Goal: Task Accomplishment & Management: Manage account settings

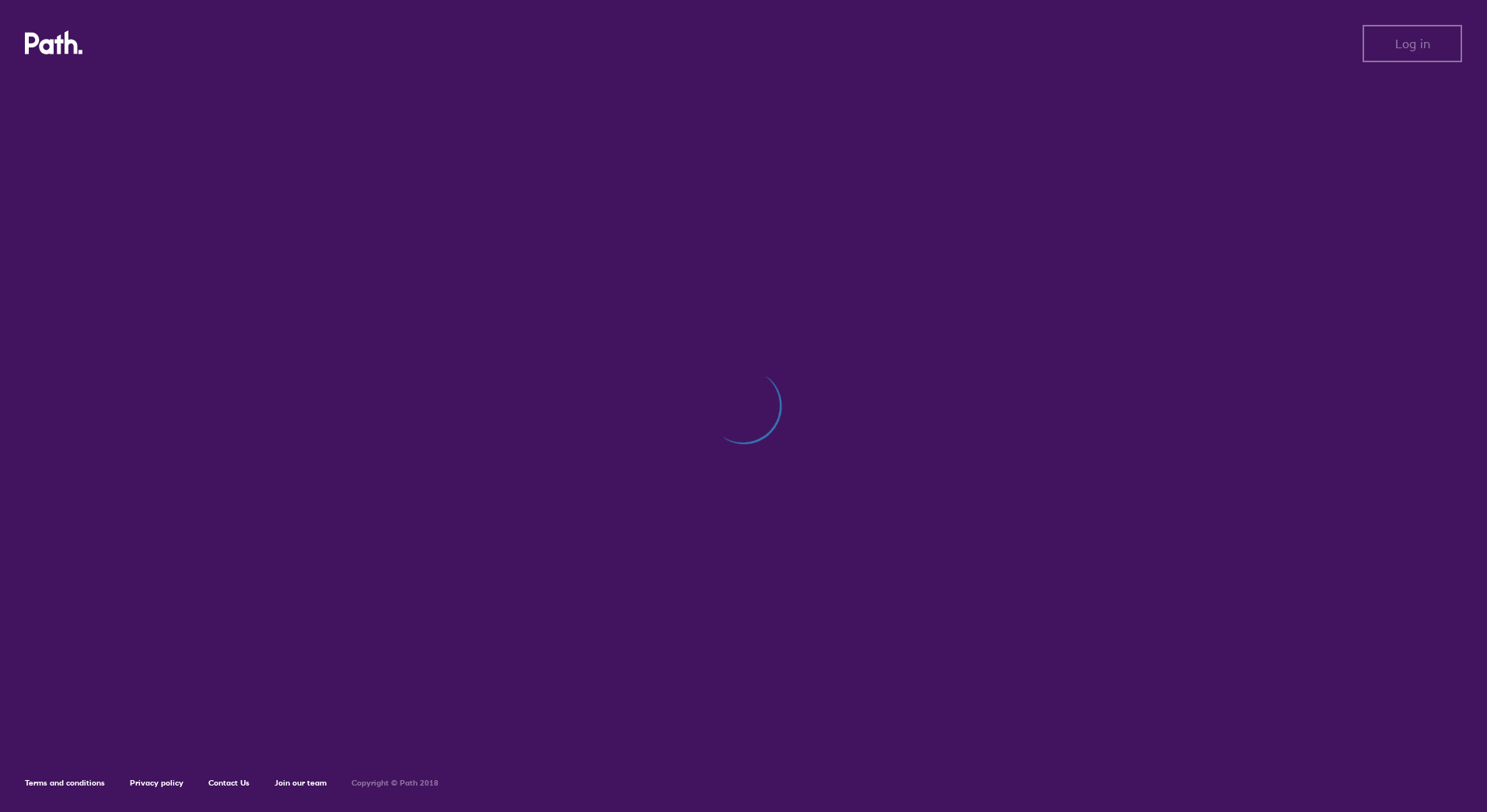
click at [544, 208] on div at bounding box center [744, 414] width 1437 height 669
click at [746, 235] on div "Log out Log out Terms and conditions Privacy policy Contact Us Join our team Co…" at bounding box center [744, 406] width 1487 height 812
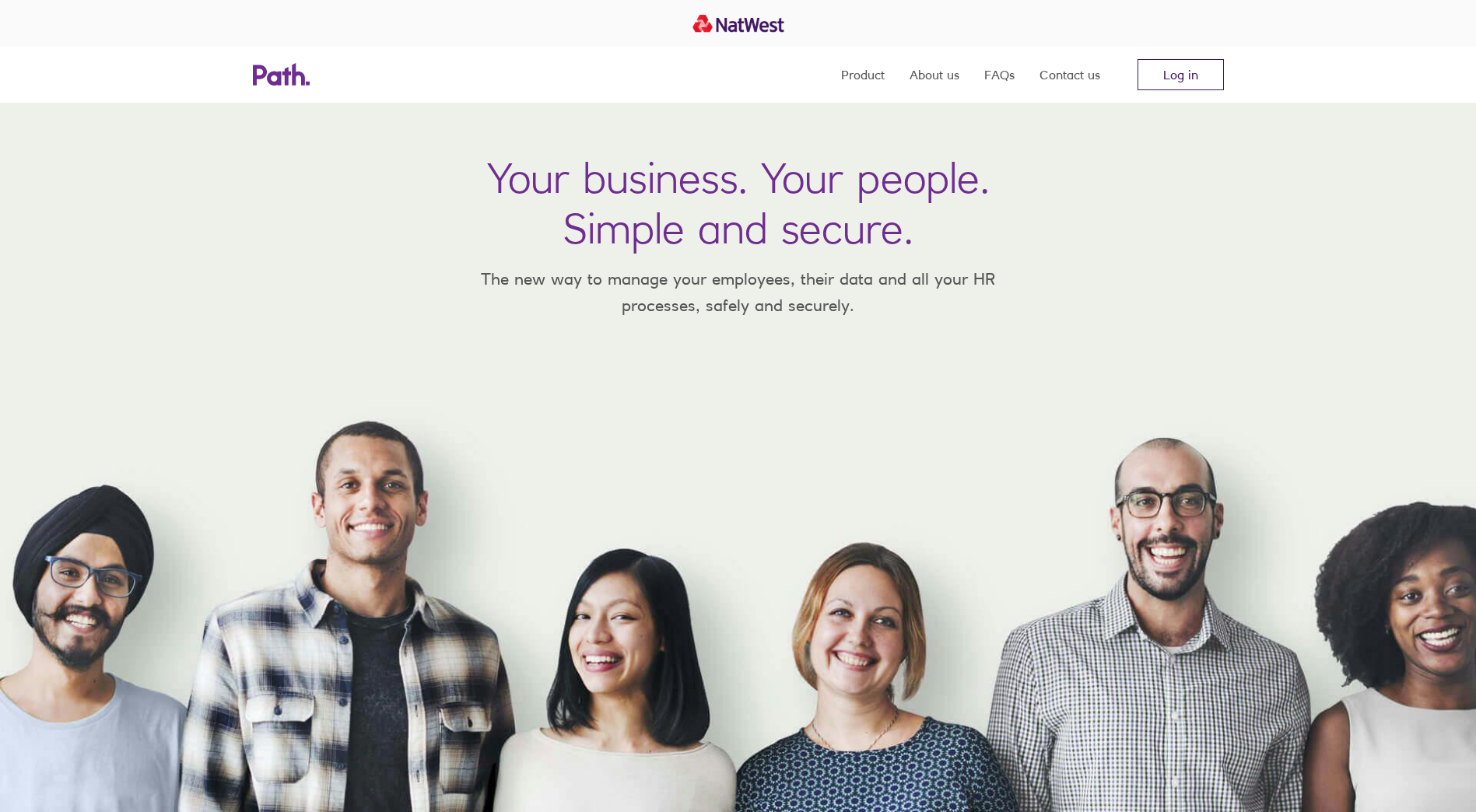
click at [1172, 73] on link "Log in" at bounding box center [1180, 74] width 86 height 31
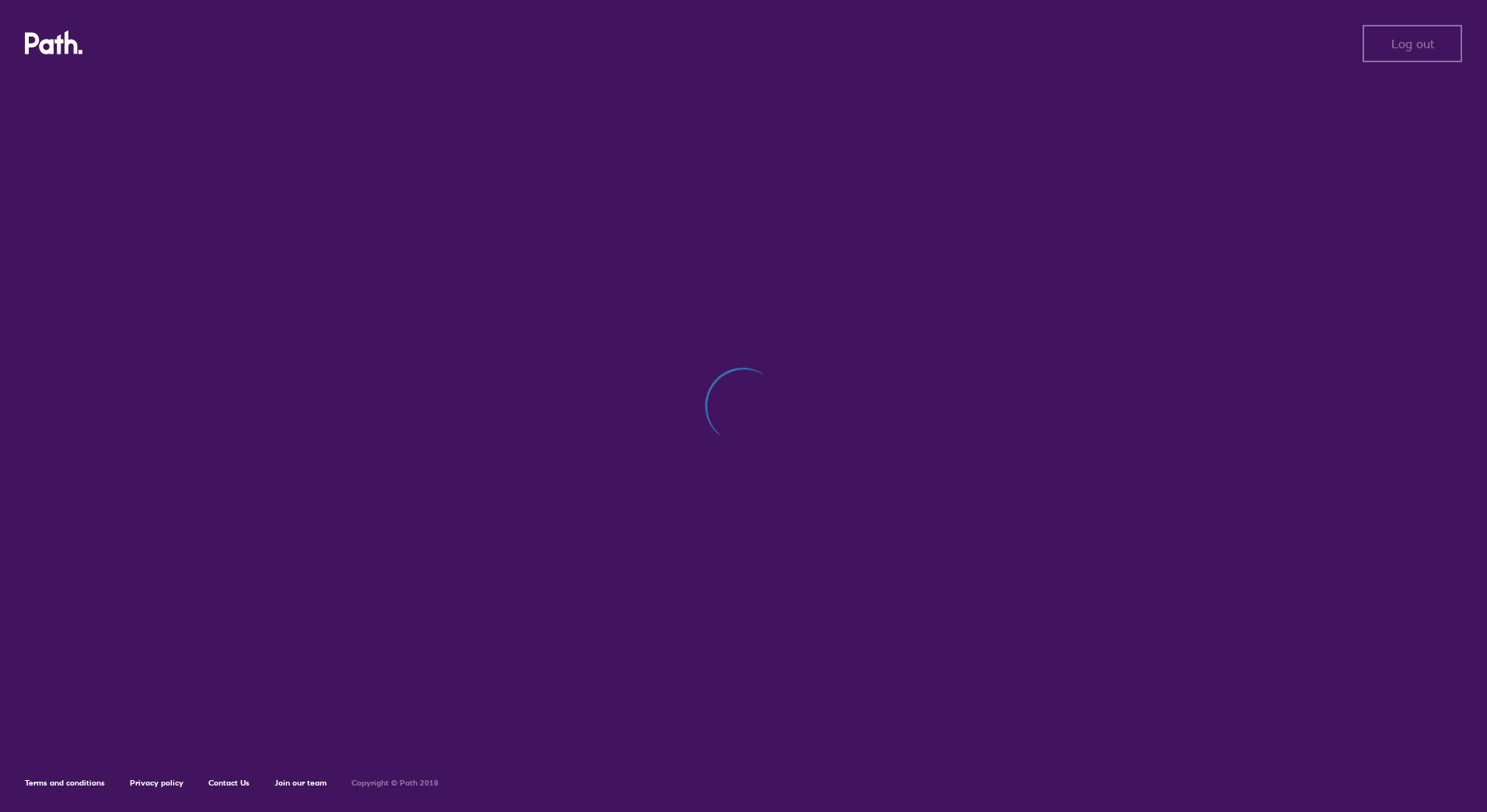
click at [1352, 166] on div at bounding box center [744, 414] width 1437 height 669
drag, startPoint x: 858, startPoint y: 318, endPoint x: 791, endPoint y: 335, distance: 69.1
click at [860, 316] on div at bounding box center [744, 414] width 1437 height 669
click at [614, 394] on div at bounding box center [744, 414] width 1437 height 669
click at [1404, 42] on span "Log out" at bounding box center [1413, 43] width 43 height 14
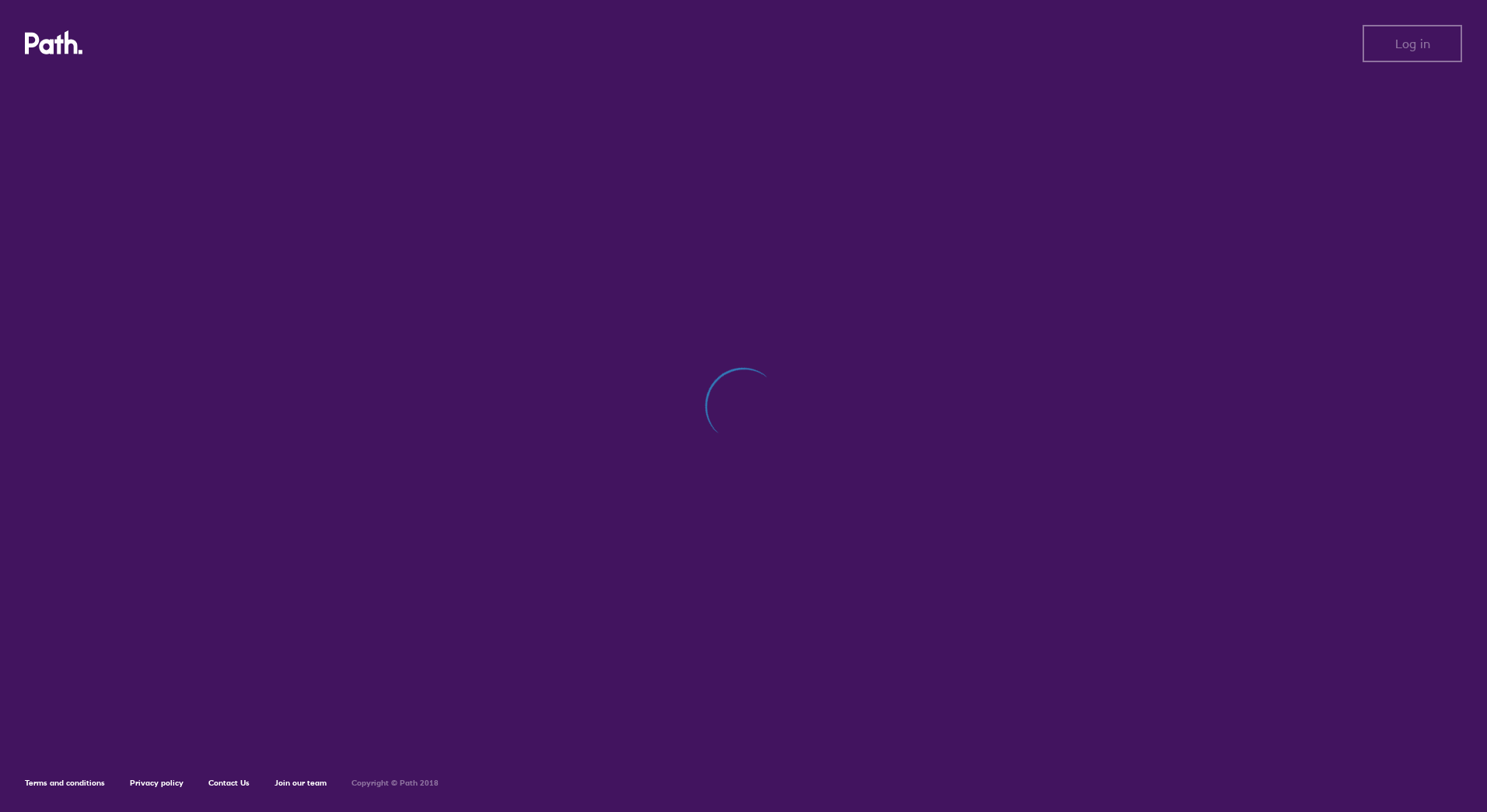
click at [996, 181] on div at bounding box center [744, 414] width 1437 height 669
click at [720, 398] on div at bounding box center [744, 414] width 1437 height 669
